Goal: Information Seeking & Learning: Learn about a topic

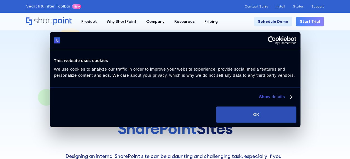
click at [269, 117] on button "OK" at bounding box center [256, 115] width 80 height 16
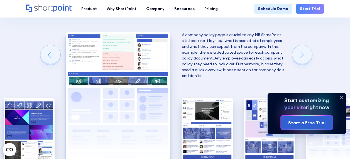
scroll to position [888, 0]
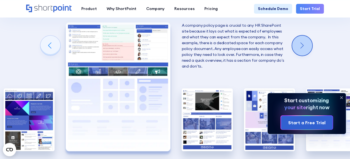
click at [308, 49] on div "Next slide" at bounding box center [302, 46] width 20 height 20
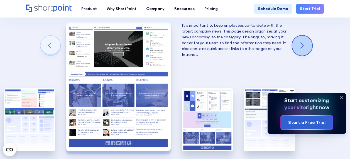
click at [309, 49] on div "Next slide" at bounding box center [302, 46] width 20 height 20
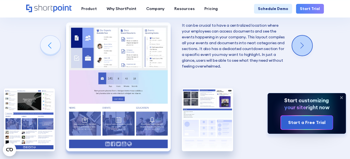
click at [309, 49] on div "Next slide" at bounding box center [302, 46] width 20 height 20
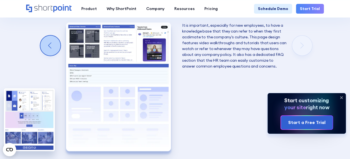
click at [56, 46] on div "Previous slide" at bounding box center [50, 46] width 20 height 20
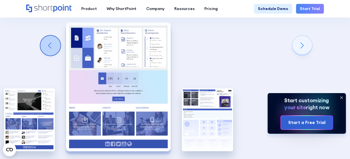
click at [56, 46] on div "Previous slide" at bounding box center [50, 46] width 20 height 20
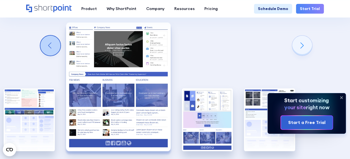
click at [56, 46] on div "Previous slide" at bounding box center [50, 46] width 20 height 20
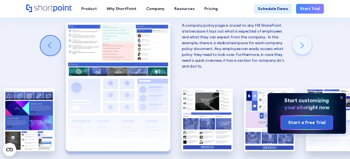
click at [56, 46] on div "Previous slide" at bounding box center [50, 46] width 20 height 20
